Goal: Information Seeking & Learning: Learn about a topic

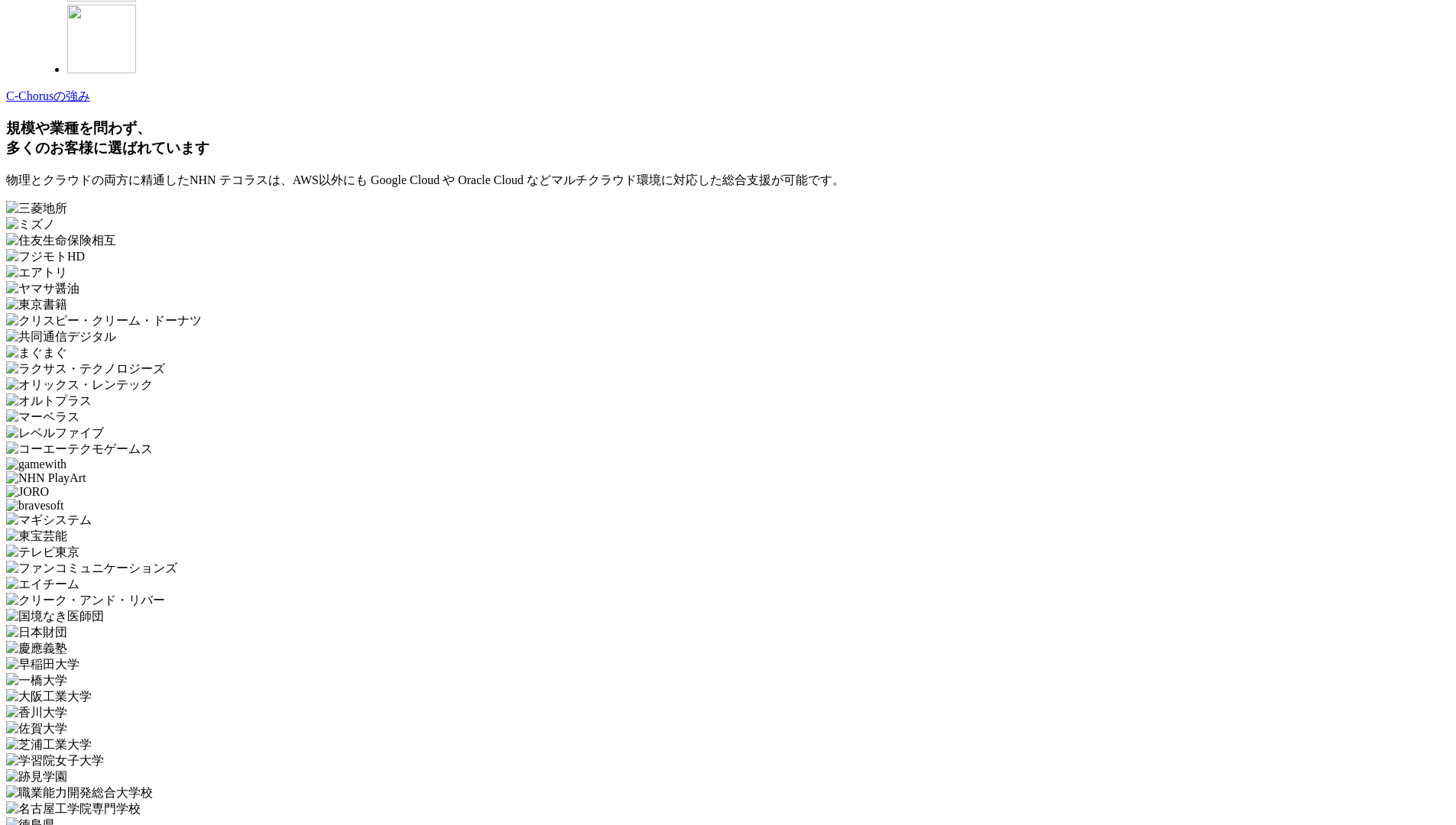
scroll to position [4575, 0]
